Goal: Information Seeking & Learning: Learn about a topic

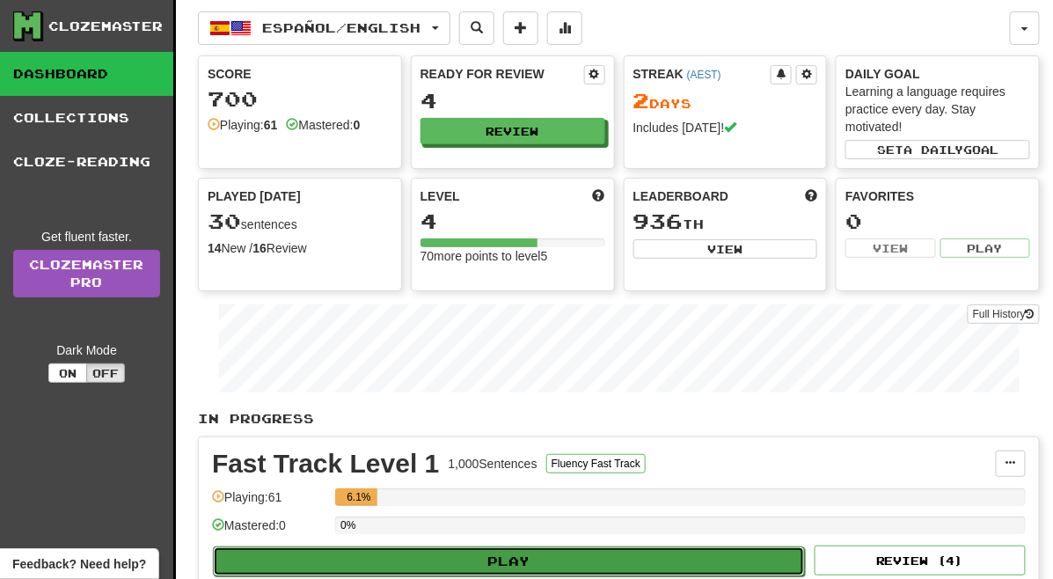
click at [504, 556] on button "Play" at bounding box center [509, 561] width 592 height 30
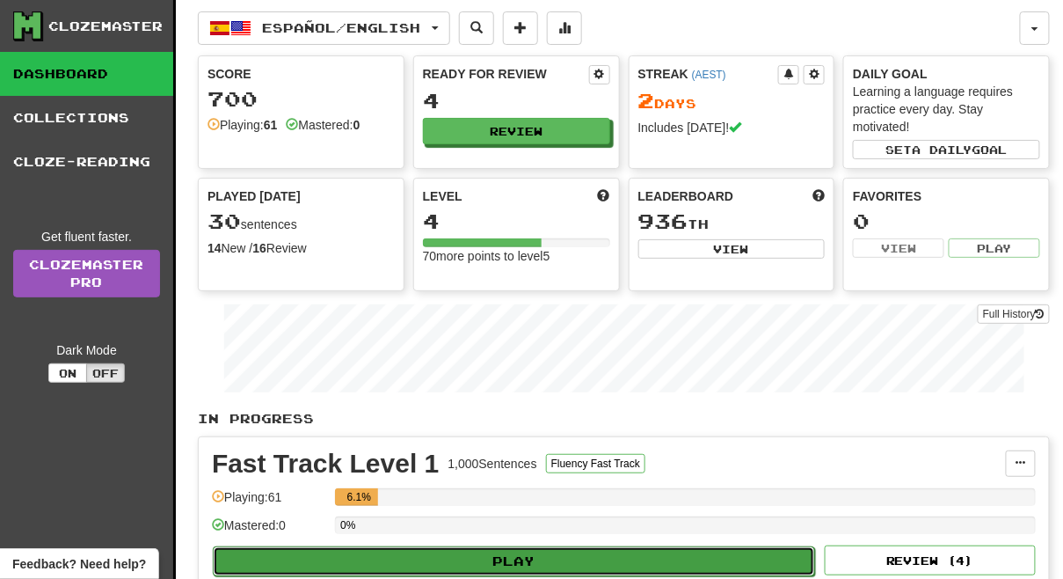
select select "**"
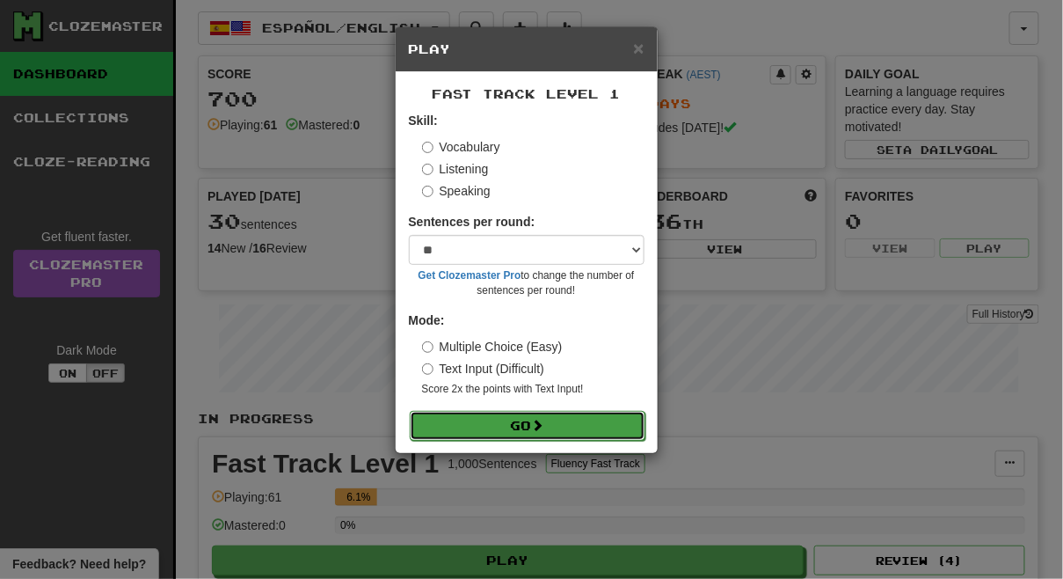
click at [532, 432] on button "Go" at bounding box center [528, 426] width 236 height 30
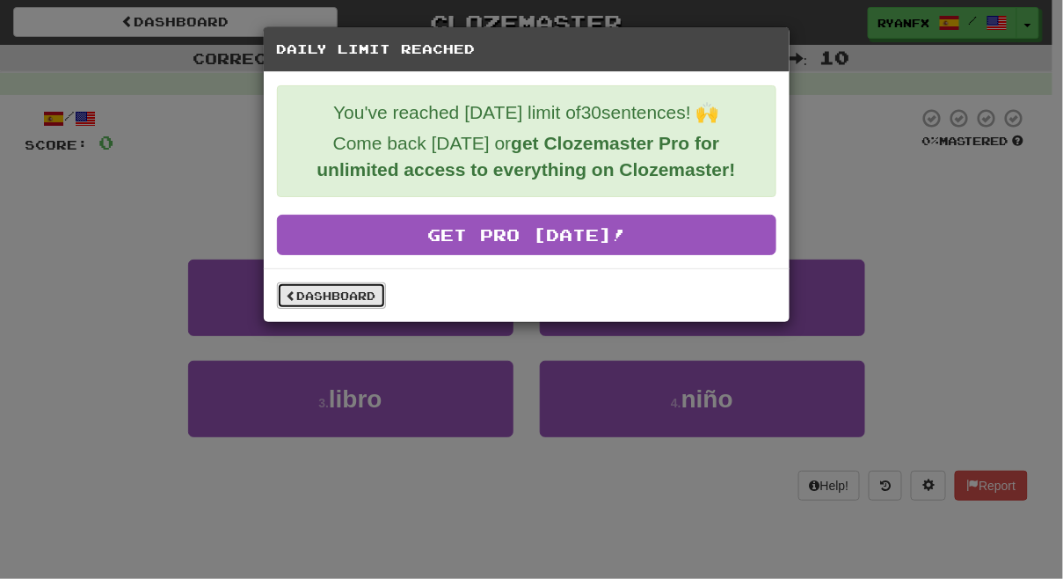
click at [319, 290] on link "Dashboard" at bounding box center [331, 295] width 109 height 26
